Goal: Find specific page/section: Find specific page/section

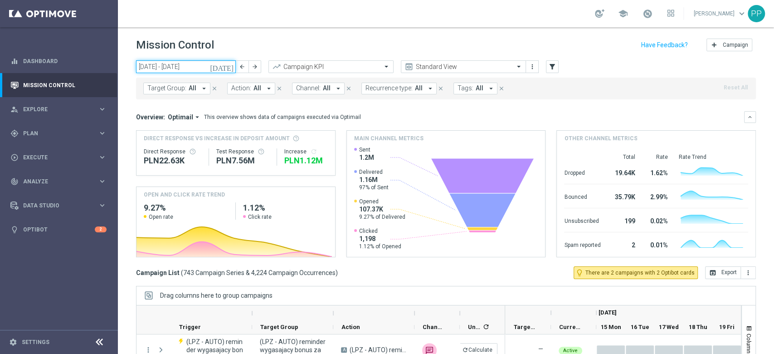
click at [189, 69] on input "[DATE] - [DATE]" at bounding box center [186, 66] width 100 height 13
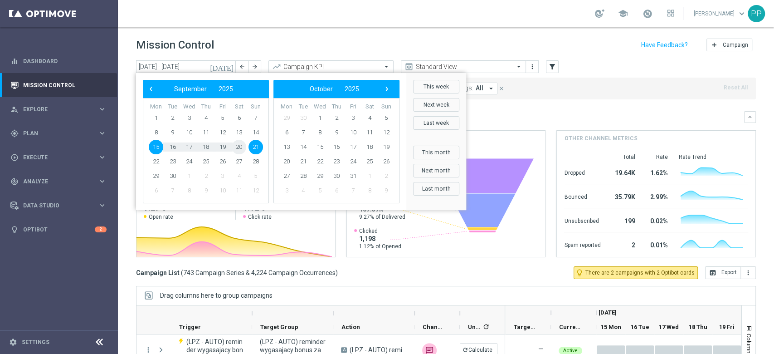
click at [238, 148] on span "20" at bounding box center [239, 147] width 15 height 15
click at [251, 147] on span "21" at bounding box center [255, 147] width 15 height 15
type input "[DATE] - [DATE]"
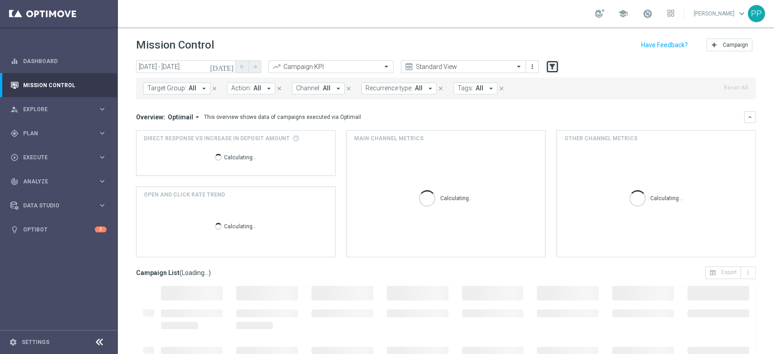
click at [554, 64] on icon "filter_alt" at bounding box center [552, 67] width 8 height 8
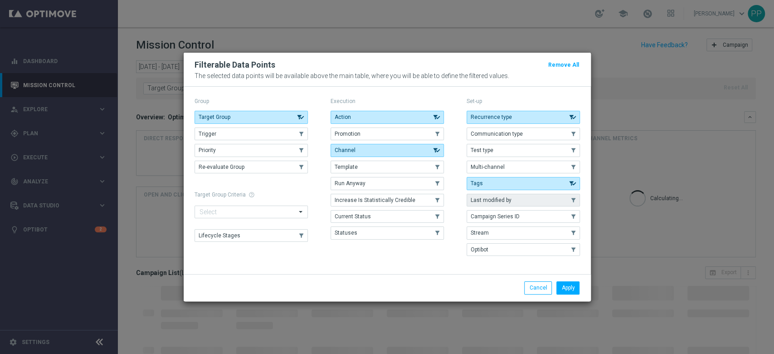
click at [529, 198] on button "Last modified by" at bounding box center [523, 200] width 113 height 13
click at [560, 286] on button "Apply" at bounding box center [567, 287] width 23 height 13
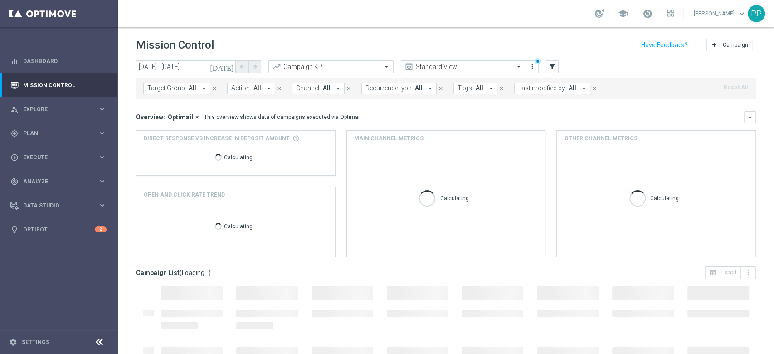
click at [530, 90] on span "Last modified by:" at bounding box center [542, 88] width 48 height 8
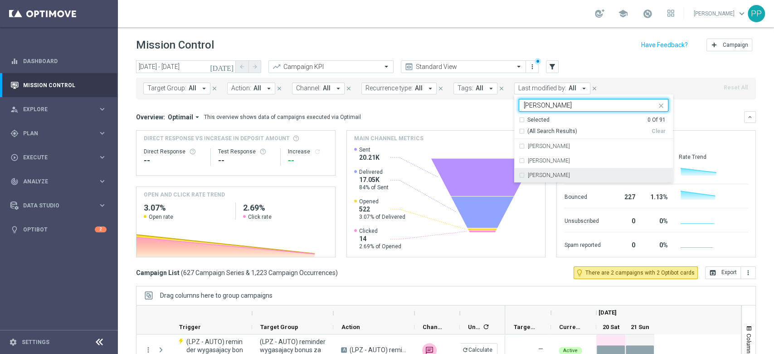
click at [543, 172] on label "[PERSON_NAME]" at bounding box center [549, 174] width 42 height 5
type input "[PERSON_NAME]"
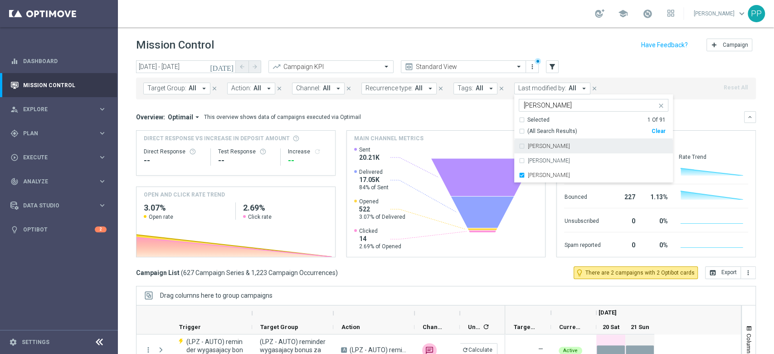
click at [542, 33] on header "Mission Control add Campaign" at bounding box center [446, 43] width 656 height 33
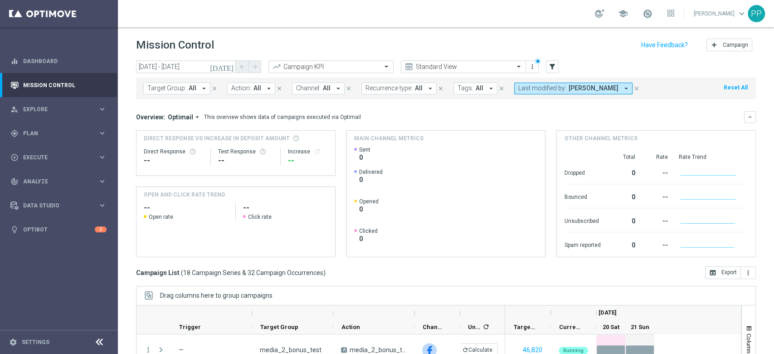
click at [375, 92] on span "Recurrence type:" at bounding box center [388, 88] width 47 height 8
click at [383, 136] on label "Non-Recurring" at bounding box center [392, 138] width 34 height 5
click at [362, 45] on div "Mission Control add Campaign" at bounding box center [446, 45] width 620 height 18
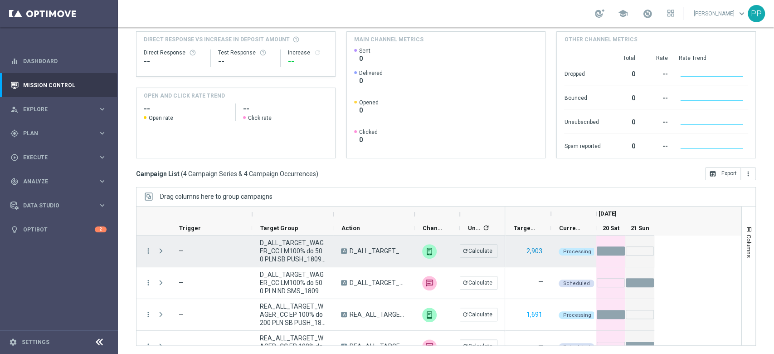
scroll to position [17, 0]
